Goal: Task Accomplishment & Management: Use online tool/utility

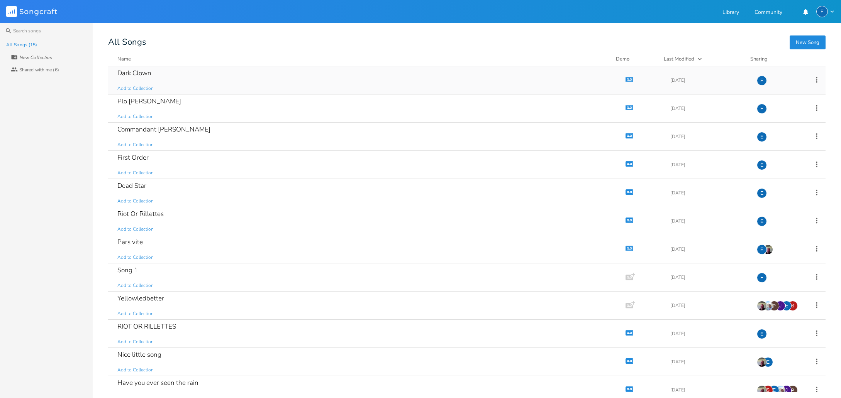
click at [626, 78] on icon "button" at bounding box center [629, 79] width 7 height 4
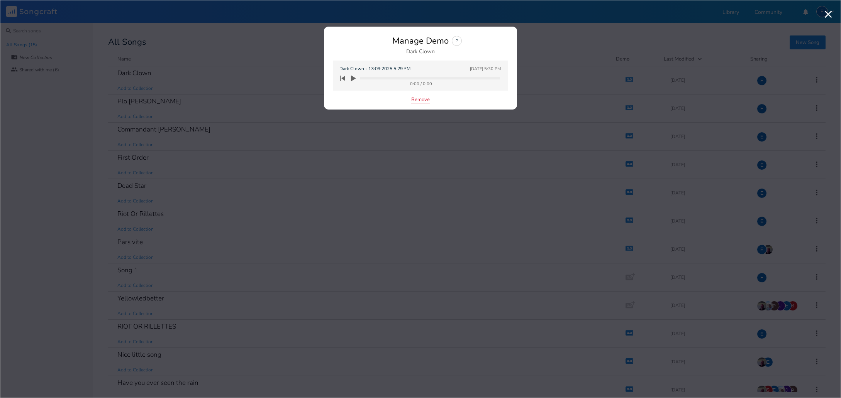
click at [416, 101] on button "Remove" at bounding box center [420, 100] width 19 height 7
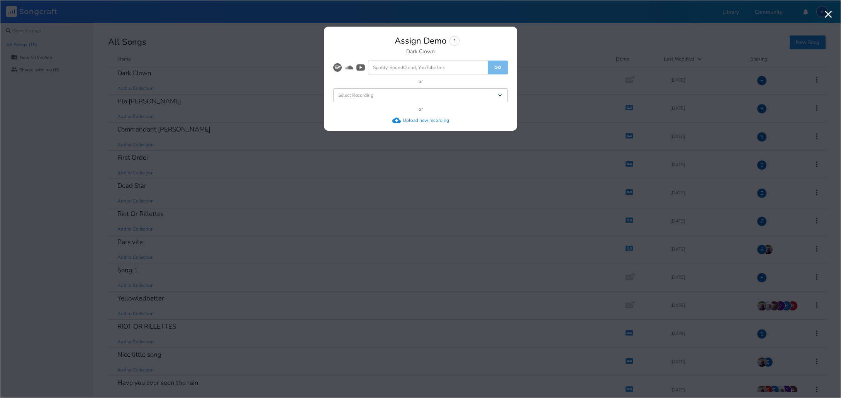
click at [414, 118] on div "Upload new recording" at bounding box center [426, 120] width 46 height 6
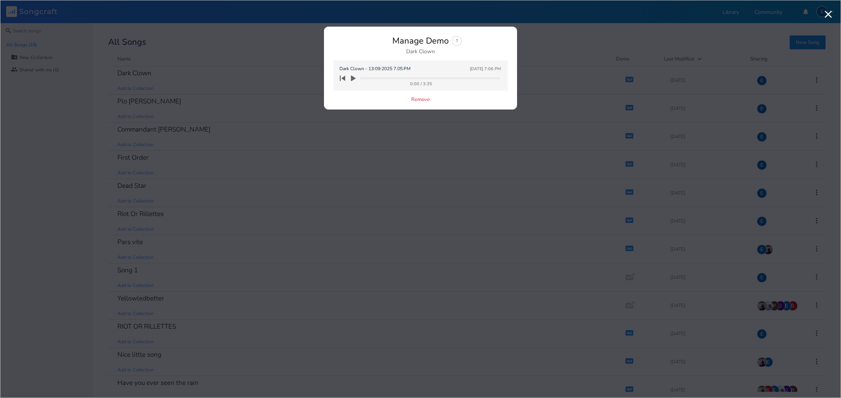
click at [353, 78] on icon "button" at bounding box center [353, 79] width 5 height 6
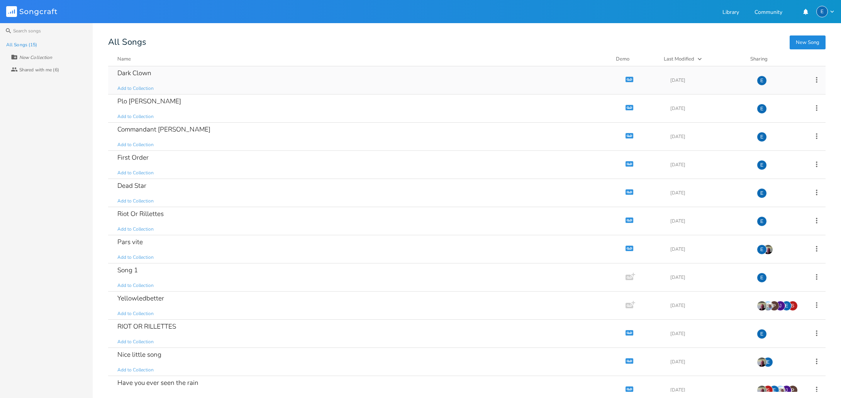
click at [625, 81] on icon "Demo" at bounding box center [629, 80] width 8 height 8
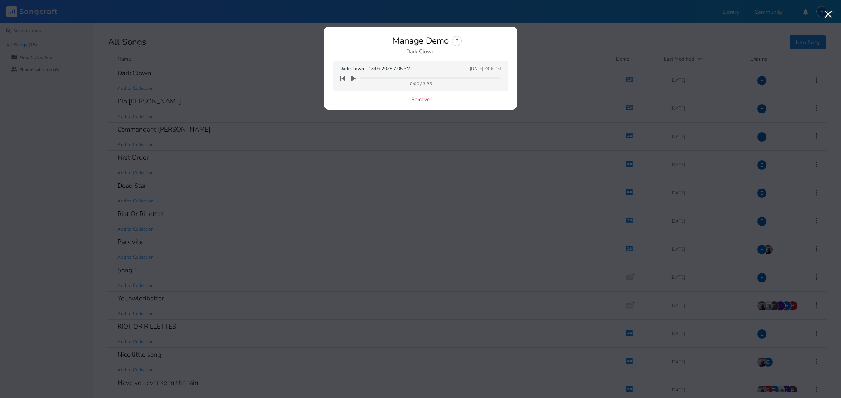
click at [352, 78] on icon "button" at bounding box center [353, 79] width 5 height 6
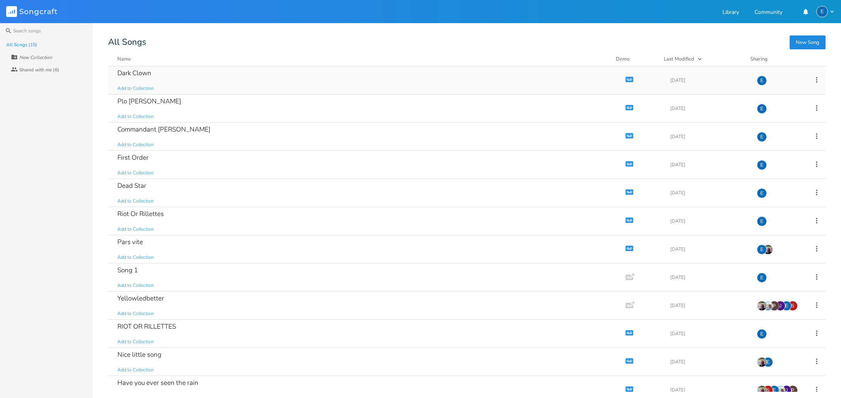
click at [626, 80] on icon "button" at bounding box center [629, 79] width 7 height 4
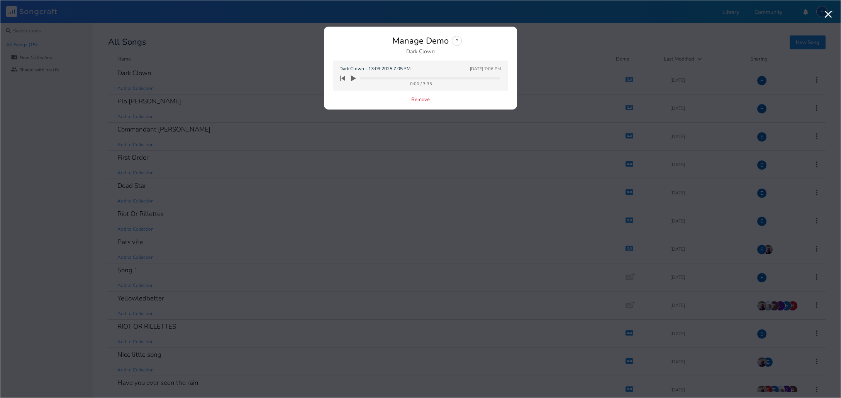
click at [353, 79] on icon "button" at bounding box center [353, 79] width 5 height 6
click at [355, 76] on icon "button" at bounding box center [353, 78] width 7 height 7
click at [354, 78] on icon "button" at bounding box center [353, 79] width 5 height 6
click at [352, 77] on icon "button" at bounding box center [353, 79] width 5 height 6
click at [349, 42] on div "Manage Demo ? Dark Clown" at bounding box center [420, 45] width 174 height 19
